Goal: Navigation & Orientation: Understand site structure

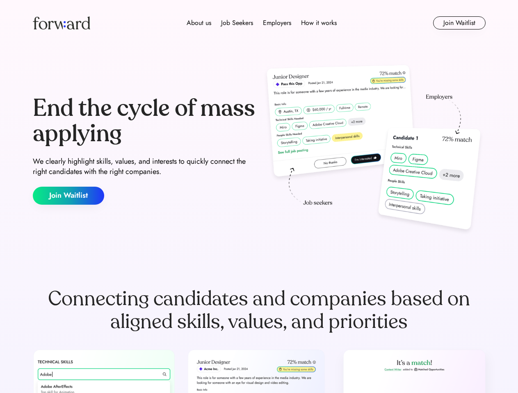
click at [259, 197] on div "End the cycle of mass applying We clearly highlight skills, values, and interes…" at bounding box center [259, 150] width 452 height 176
click at [259, 23] on div "About us Job Seekers Employers How it works" at bounding box center [261, 23] width 323 height 10
click at [61, 23] on img at bounding box center [61, 22] width 57 height 13
click at [261, 23] on div "About us Job Seekers Employers How it works" at bounding box center [261, 23] width 323 height 10
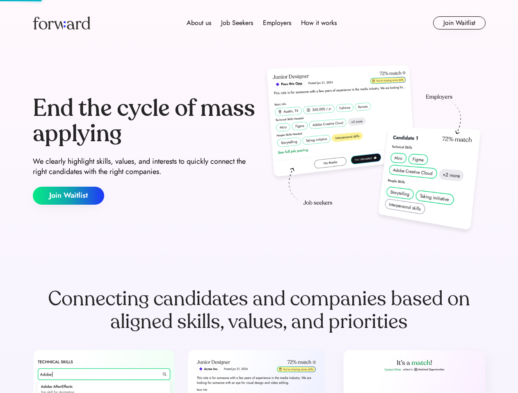
click at [199, 23] on div "About us" at bounding box center [198, 23] width 25 height 10
click at [237, 23] on div "Job Seekers" at bounding box center [237, 23] width 32 height 10
click at [277, 23] on div "Employers" at bounding box center [277, 23] width 28 height 10
click at [318, 23] on div "How it works" at bounding box center [319, 23] width 36 height 10
click at [459, 23] on button "Join Waitlist" at bounding box center [459, 22] width 52 height 13
